Goal: Transaction & Acquisition: Purchase product/service

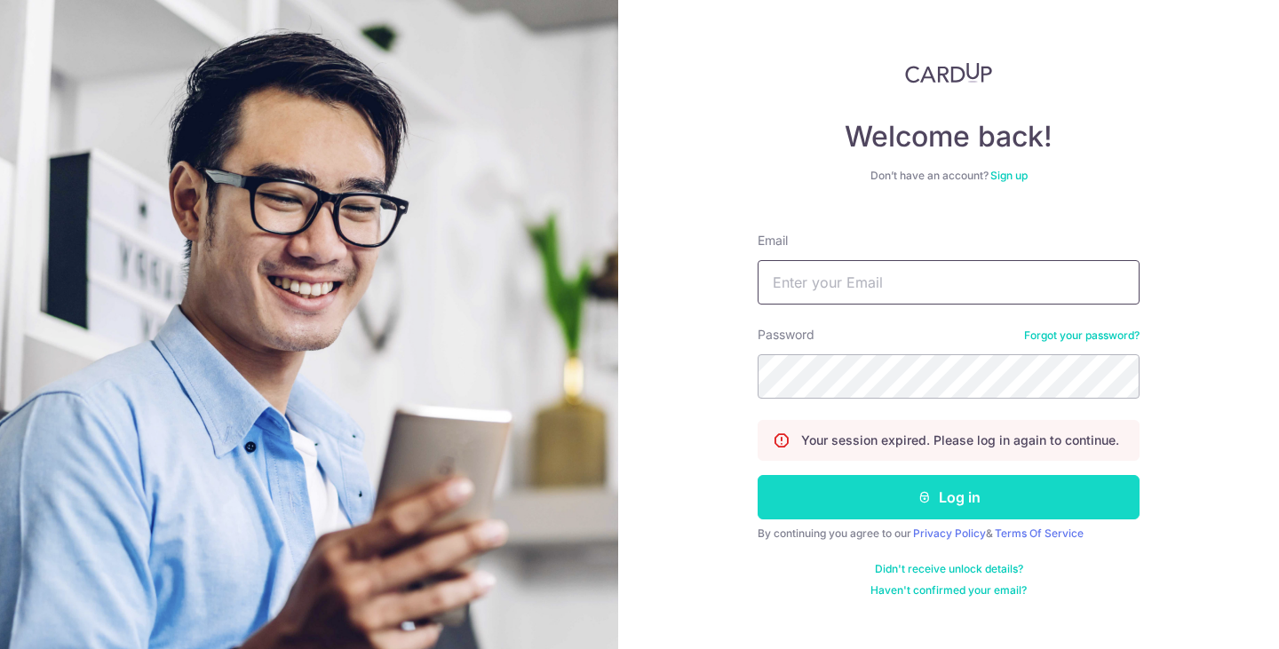
type input "[EMAIL_ADDRESS][DOMAIN_NAME]"
click at [873, 489] on button "Log in" at bounding box center [948, 497] width 382 height 44
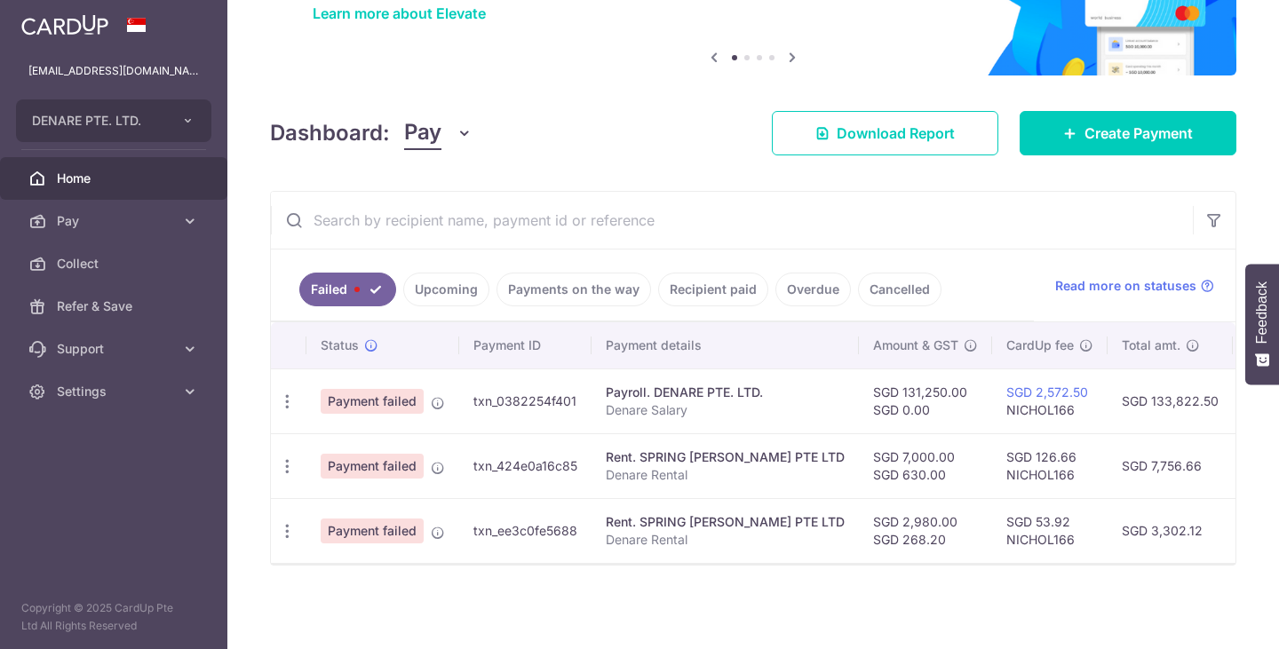
click at [460, 283] on link "Upcoming" at bounding box center [446, 290] width 86 height 34
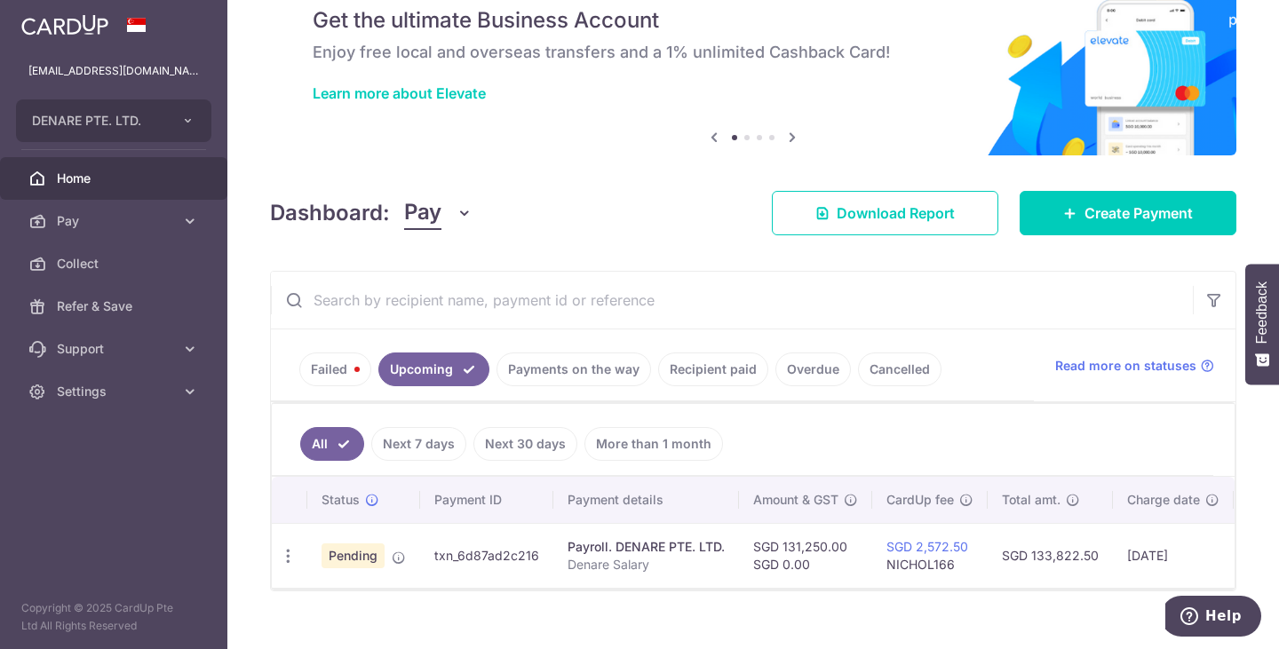
scroll to position [107, 0]
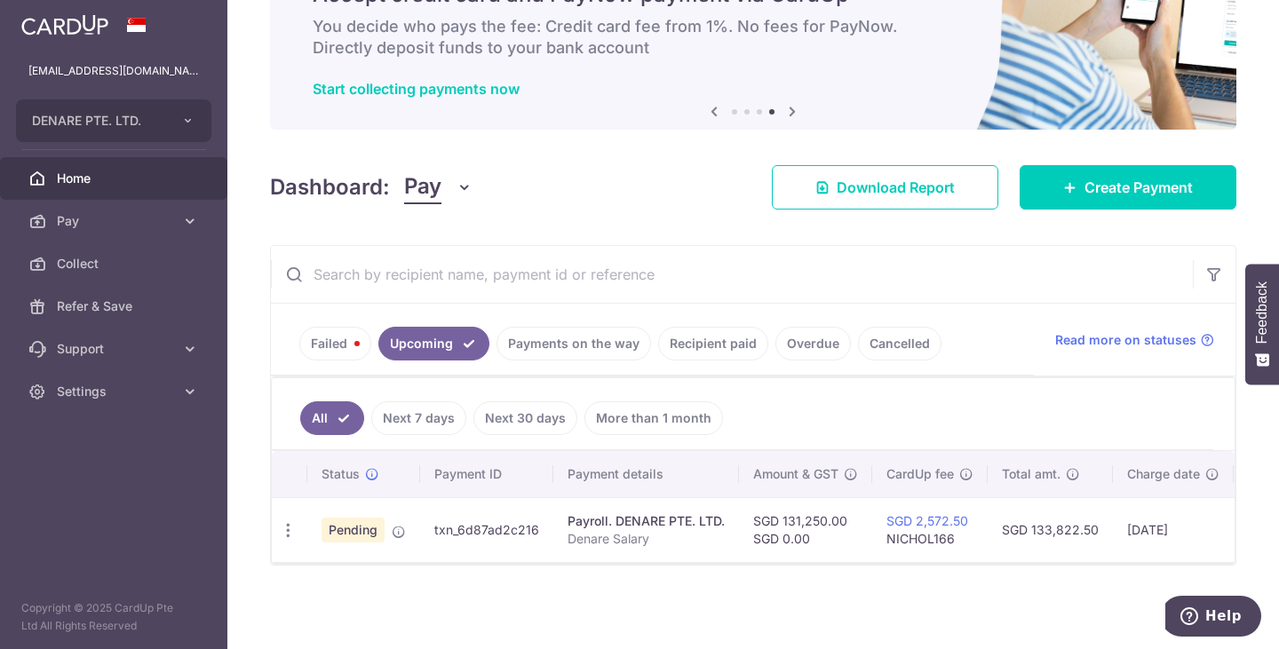
click at [344, 333] on link "Failed" at bounding box center [335, 344] width 72 height 34
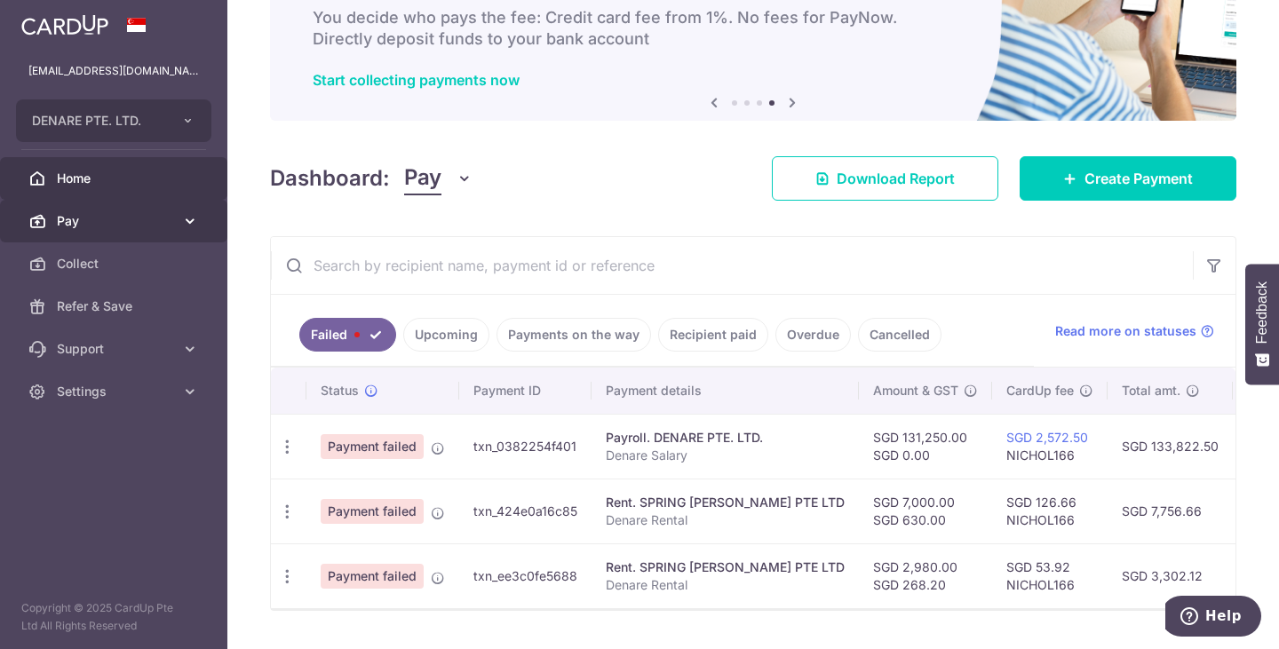
click at [101, 212] on span "Pay" at bounding box center [115, 221] width 117 height 18
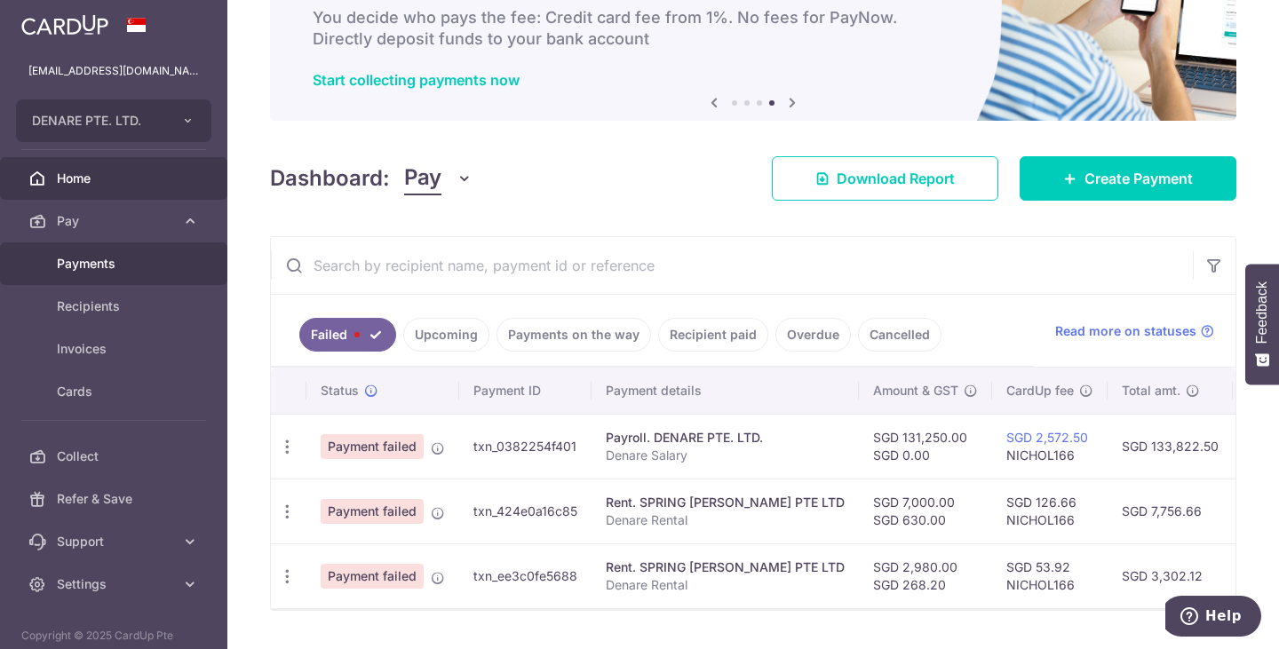
click at [109, 272] on span "Payments" at bounding box center [115, 264] width 117 height 18
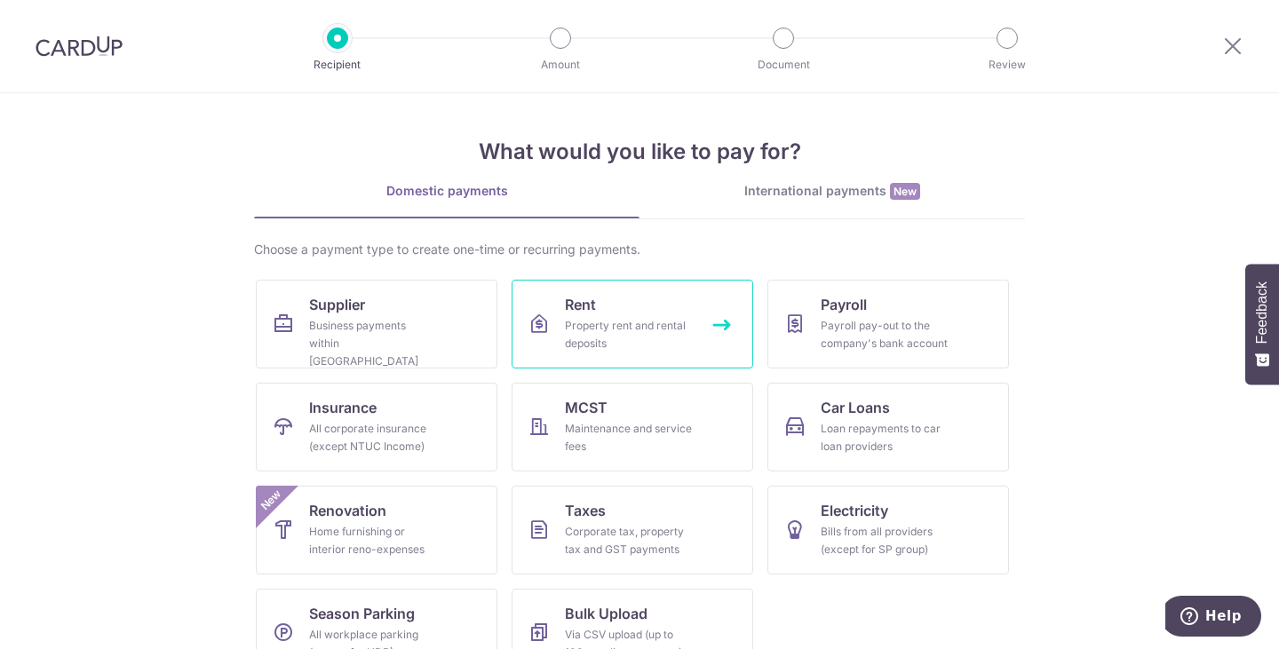
click at [622, 332] on div "Property rent and rental deposits" at bounding box center [629, 335] width 128 height 36
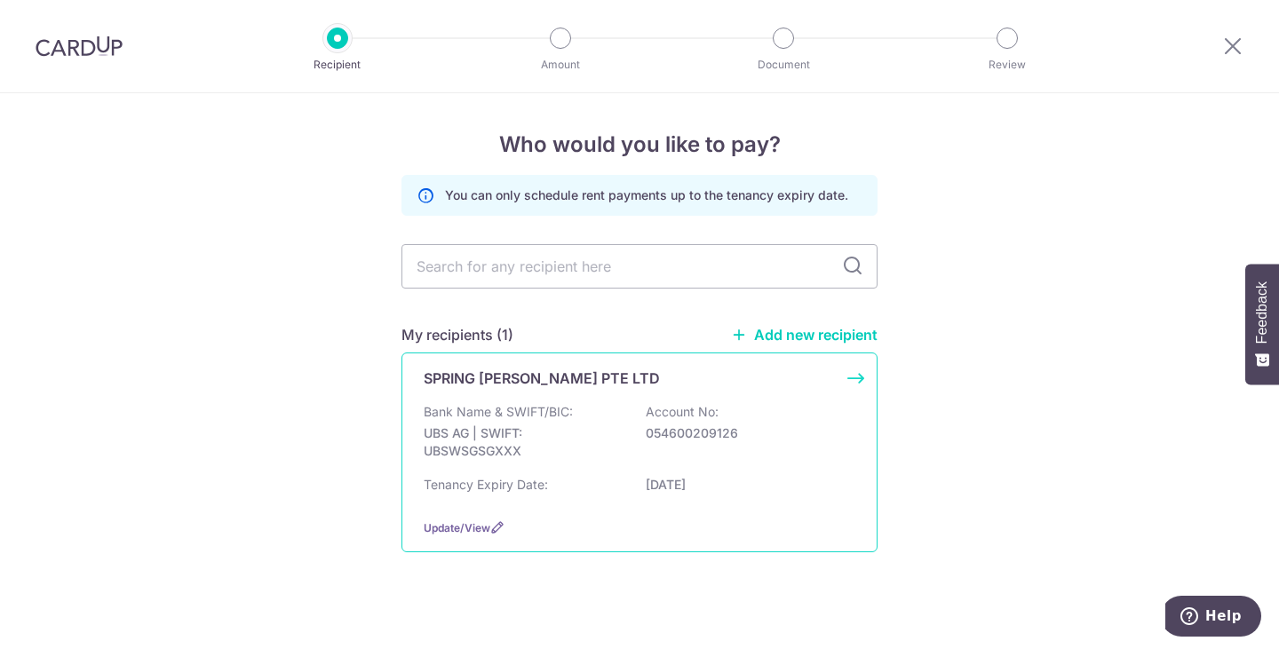
click at [576, 400] on div "SPRING HEIM PTE LTD Bank Name & SWIFT/BIC: UBS AG | SWIFT: UBSWSGSGXXX Account …" at bounding box center [639, 453] width 476 height 200
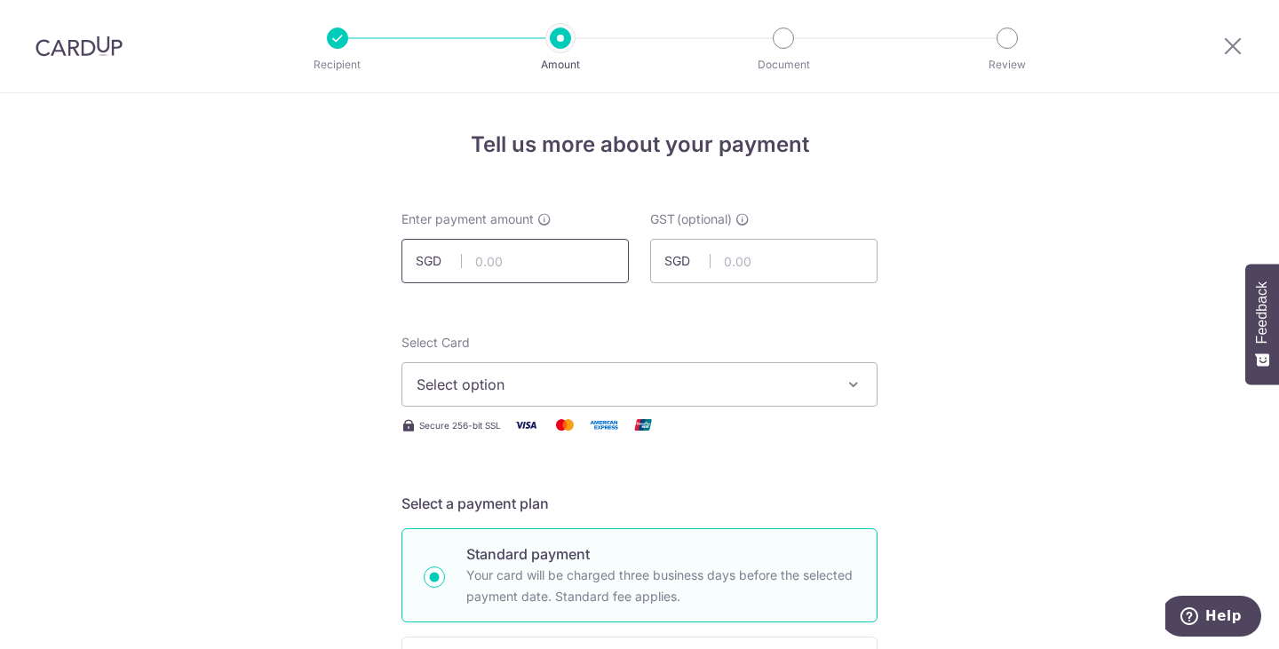
click at [526, 255] on input "text" at bounding box center [514, 261] width 227 height 44
click at [505, 266] on input "text" at bounding box center [514, 261] width 227 height 44
type input "7,000.00"
click at [710, 258] on input "text" at bounding box center [763, 261] width 227 height 44
type input "630.00"
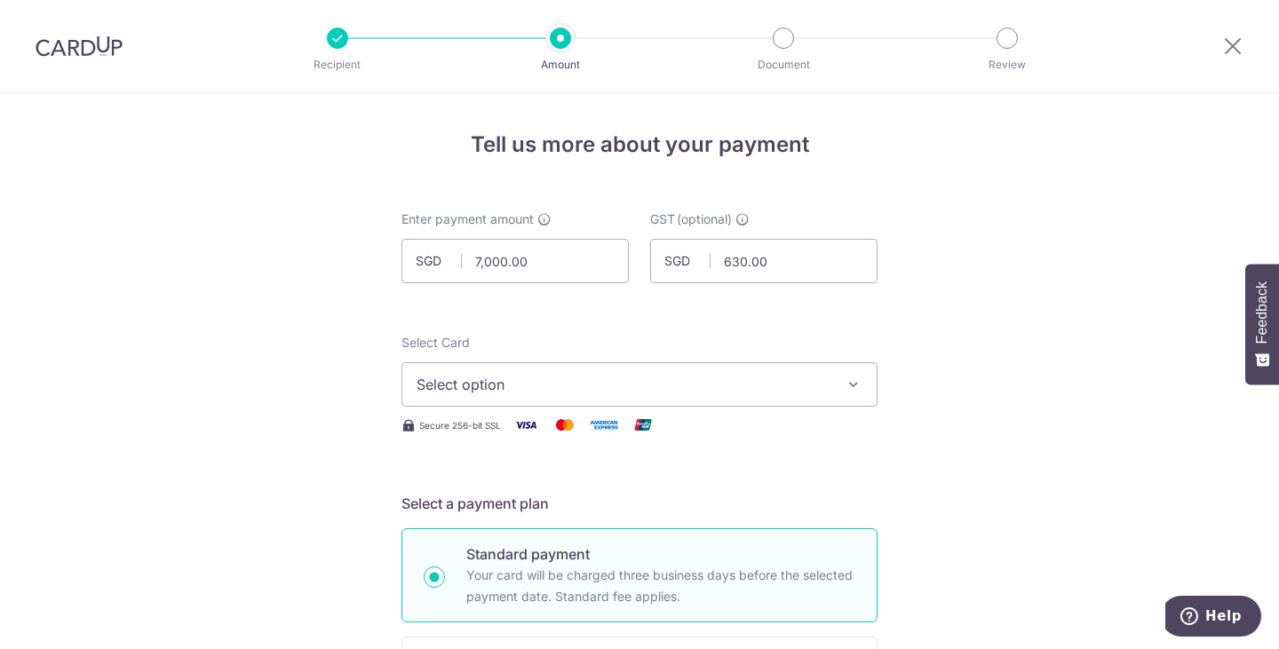
click at [489, 395] on button "Select option" at bounding box center [639, 384] width 476 height 44
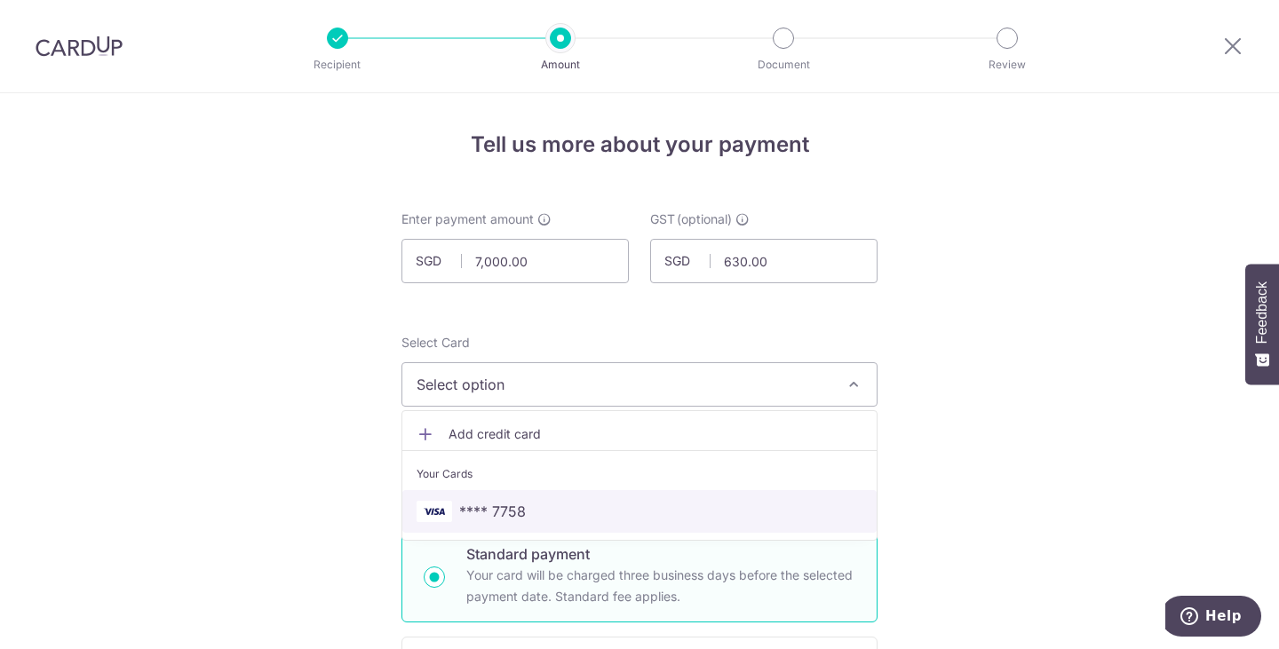
click at [530, 509] on span "**** 7758" at bounding box center [639, 511] width 446 height 21
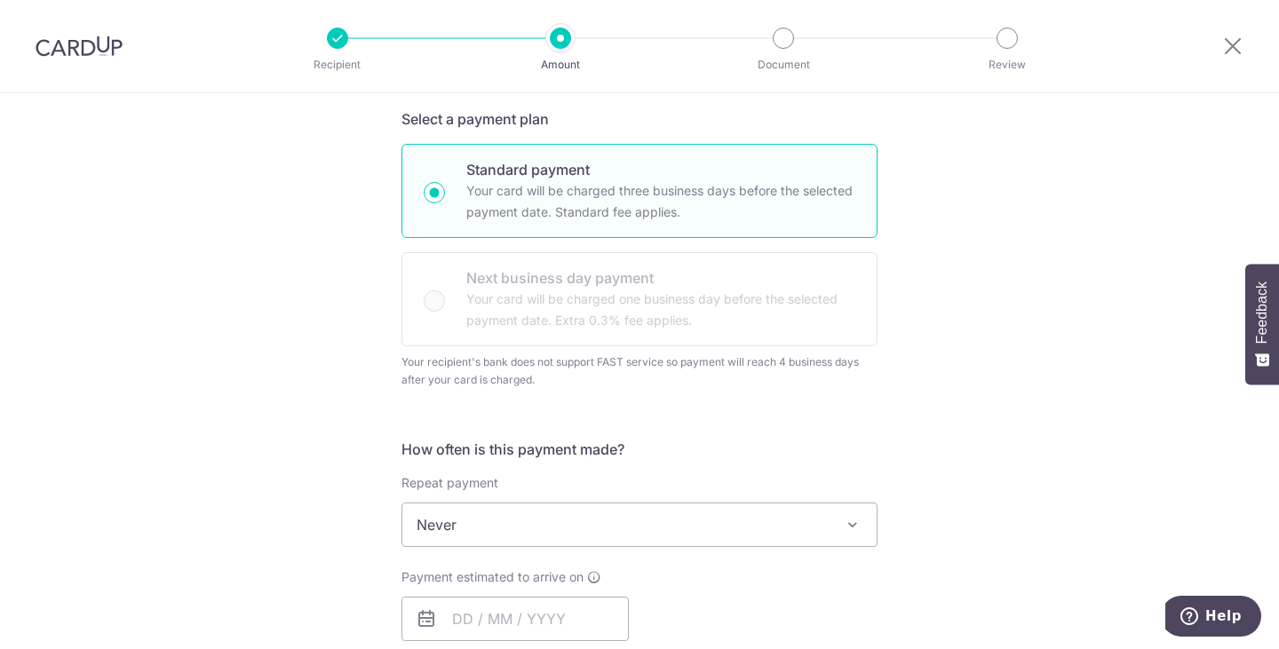
scroll to position [444, 0]
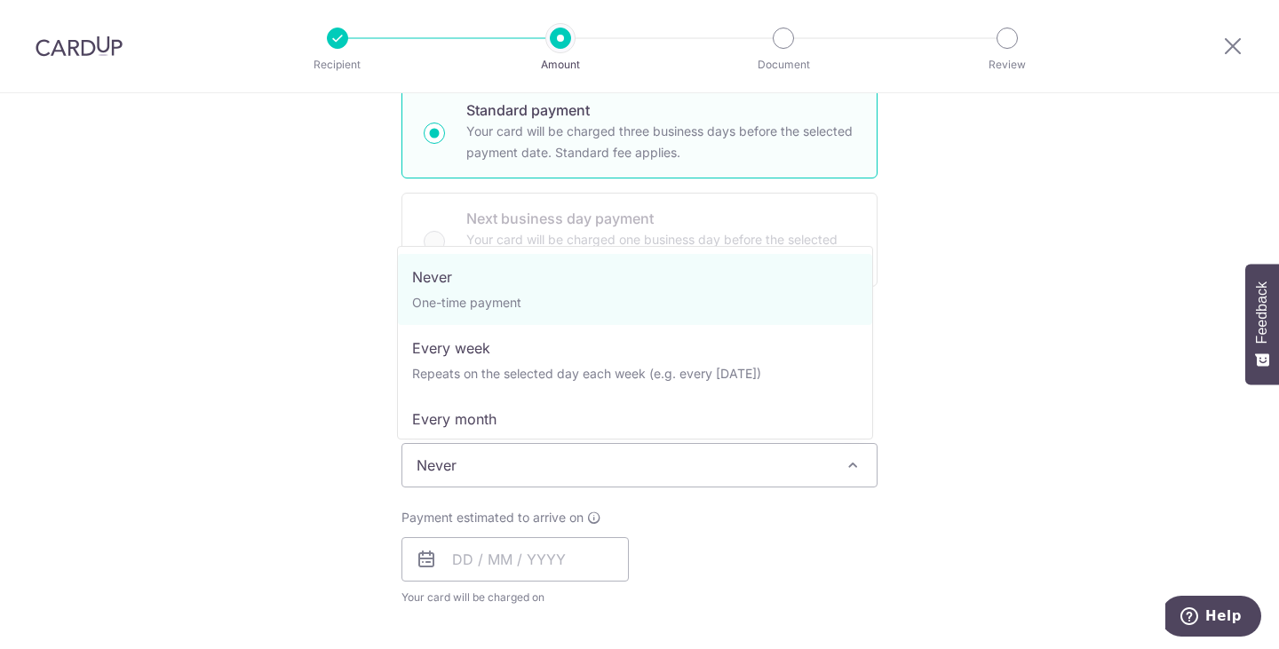
click at [538, 475] on span "Never" at bounding box center [639, 465] width 474 height 43
click at [523, 543] on input "text" at bounding box center [514, 559] width 227 height 44
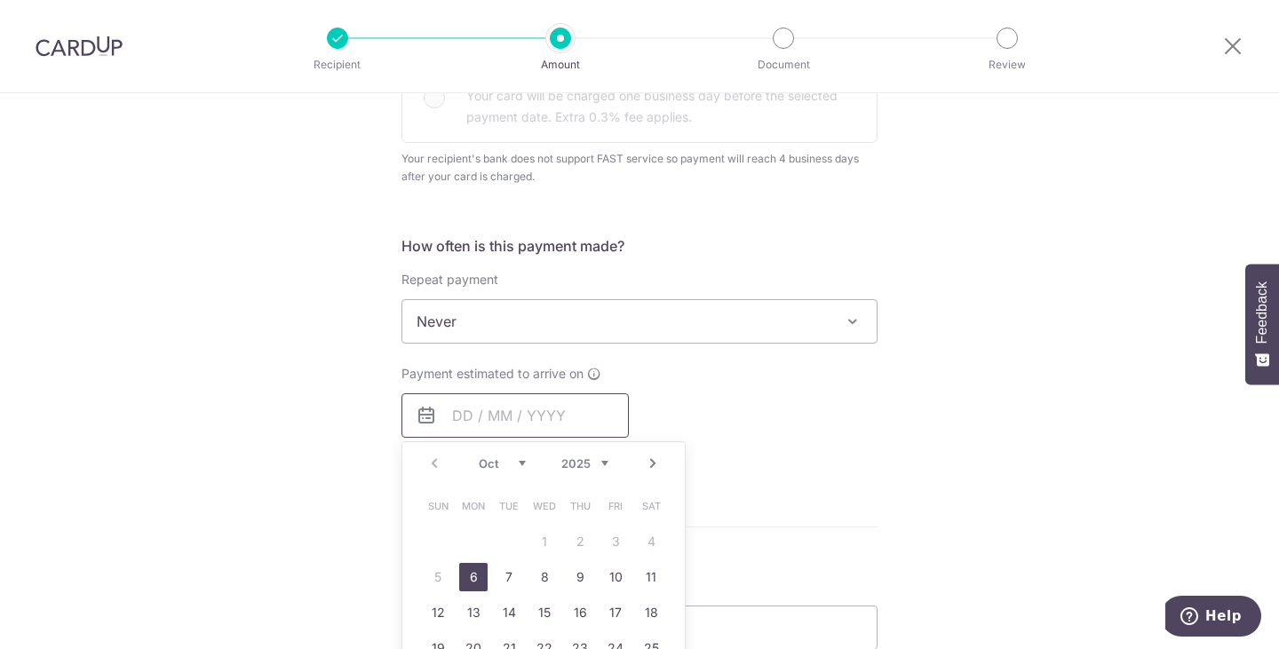
scroll to position [710, 0]
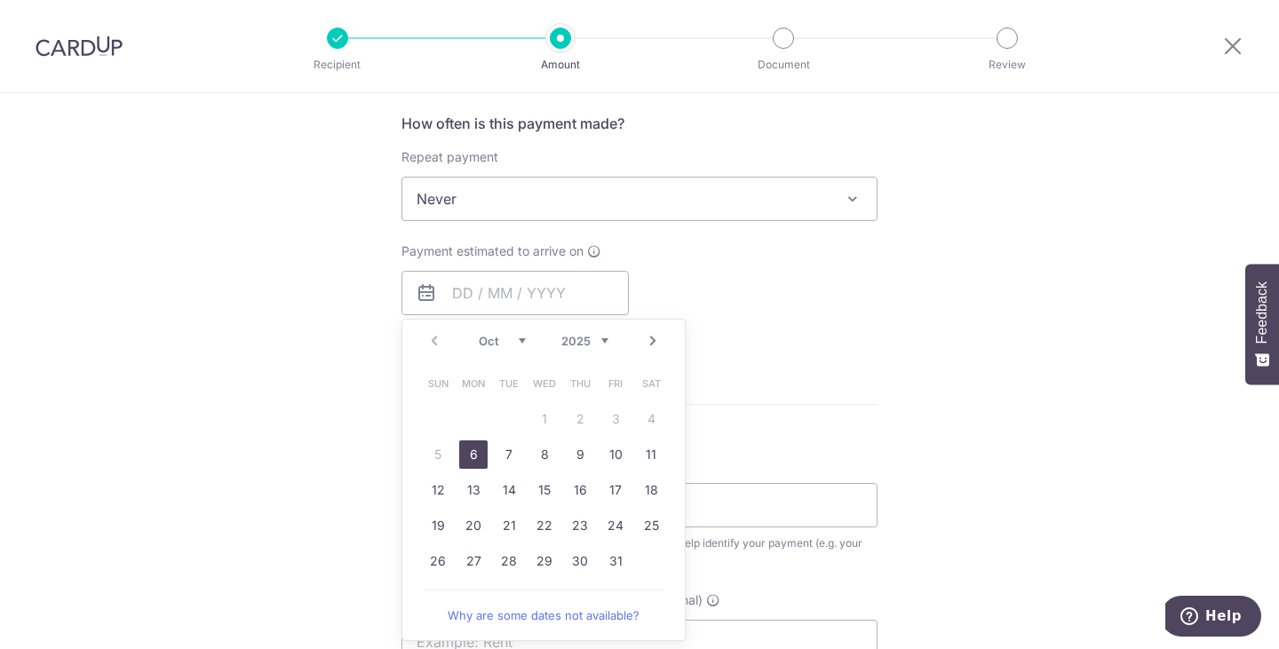
click at [469, 456] on link "6" at bounding box center [473, 454] width 28 height 28
type input "06/10/2025"
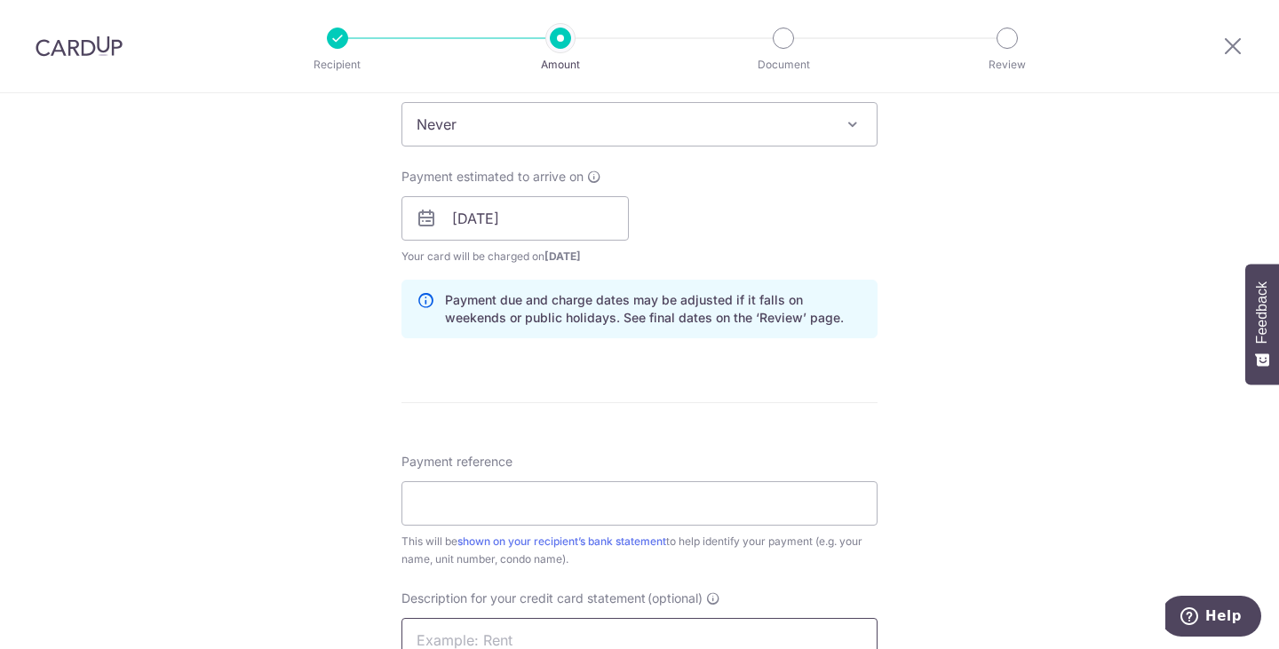
scroll to position [977, 0]
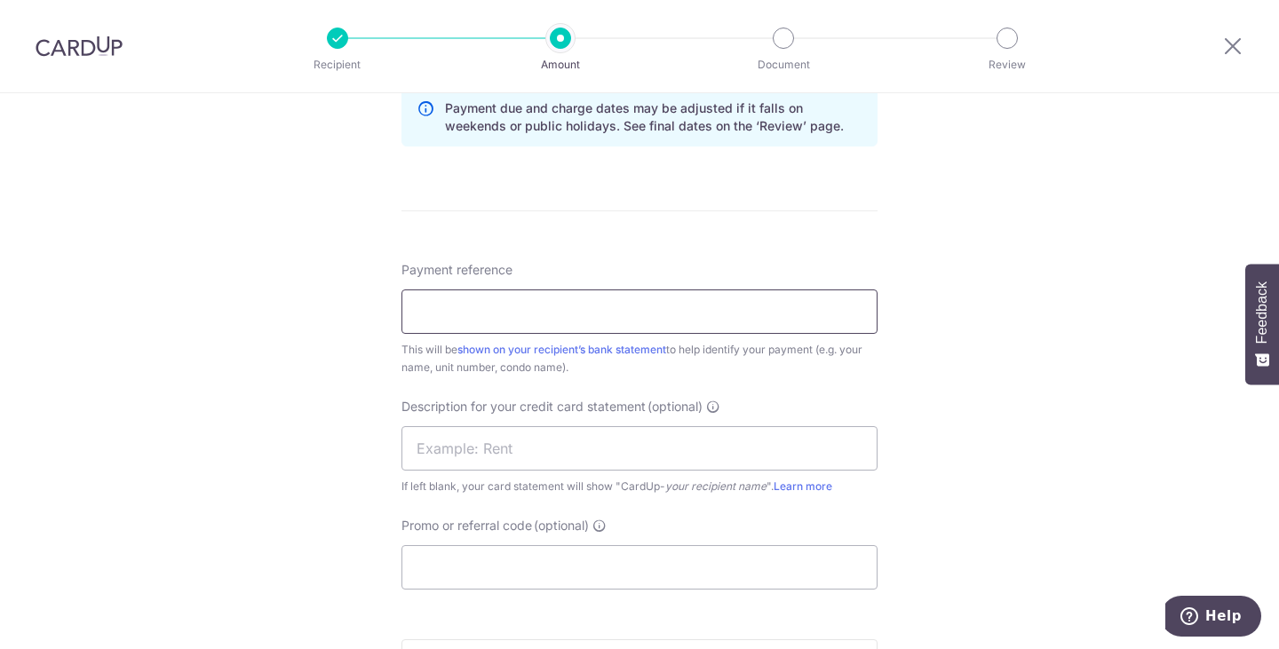
click at [536, 317] on input "Payment reference" at bounding box center [639, 311] width 476 height 44
type input "Denare Rental"
click at [511, 446] on input "text" at bounding box center [639, 448] width 476 height 44
type input "rent"
click at [447, 565] on input "Promo or referral code (optional)" at bounding box center [639, 567] width 476 height 44
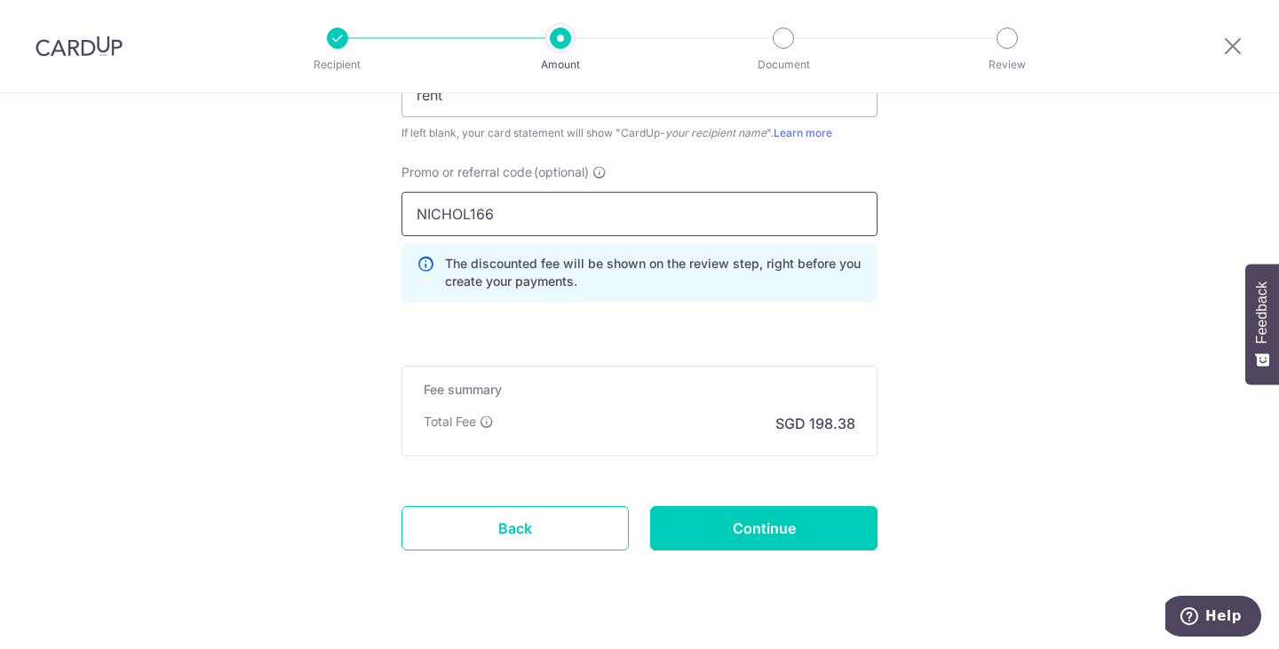
scroll to position [1332, 0]
type input "NICHOL166"
click at [756, 511] on input "Continue" at bounding box center [763, 526] width 227 height 44
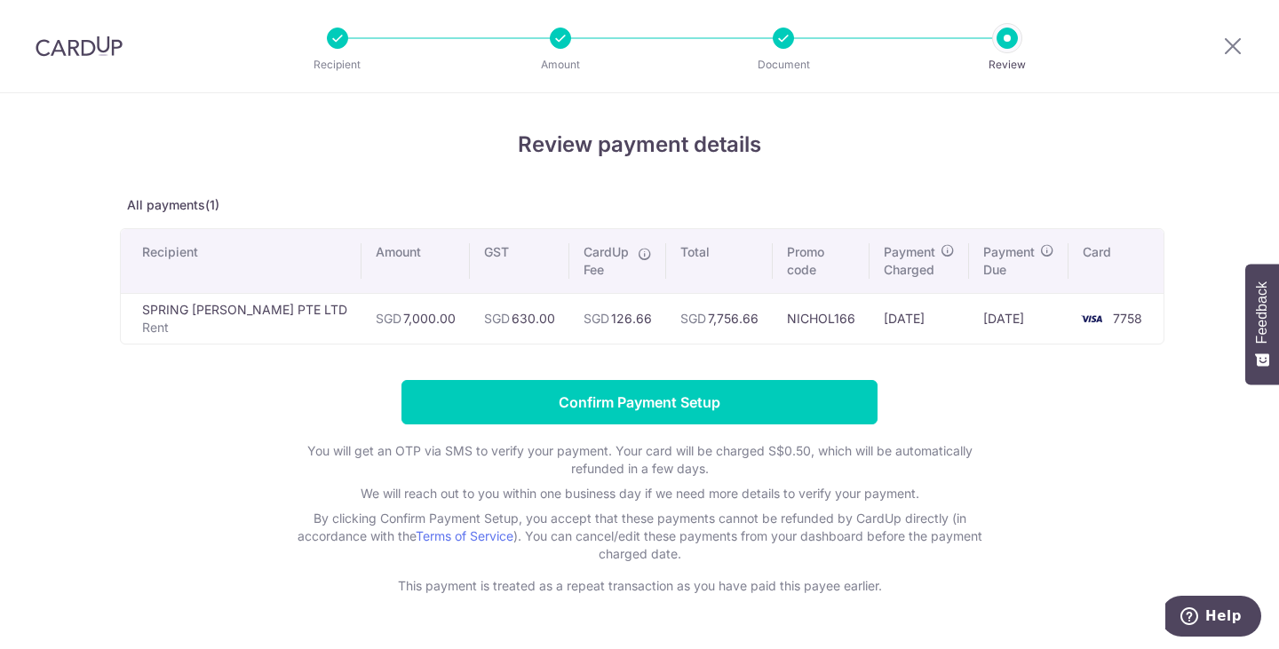
scroll to position [51, 0]
